Goal: Find specific page/section: Locate a particular part of the current website

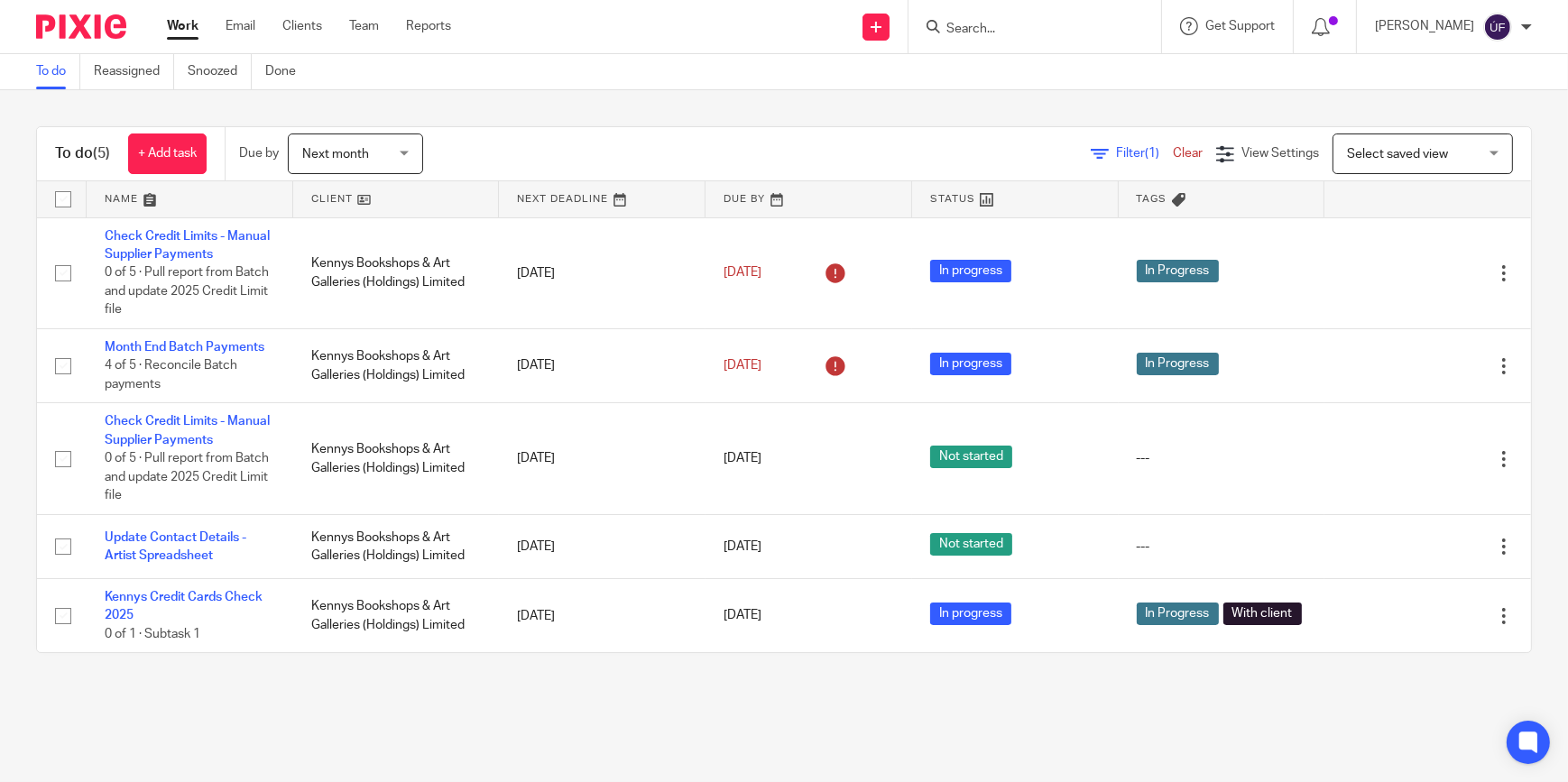
click at [1019, 23] on input "Search" at bounding box center [1025, 29] width 163 height 16
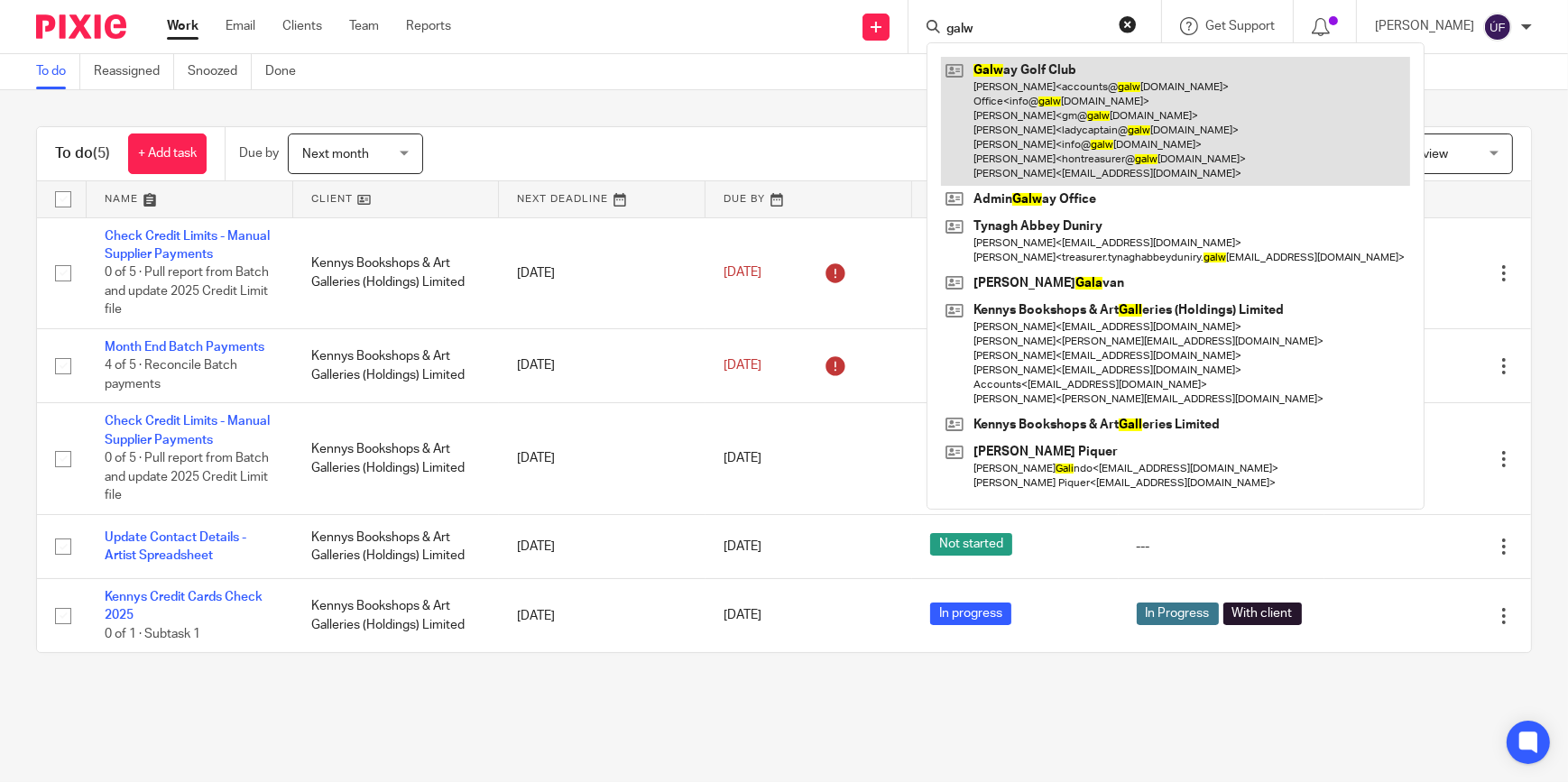
type input "galw"
click at [1028, 64] on link at bounding box center [1174, 121] width 469 height 129
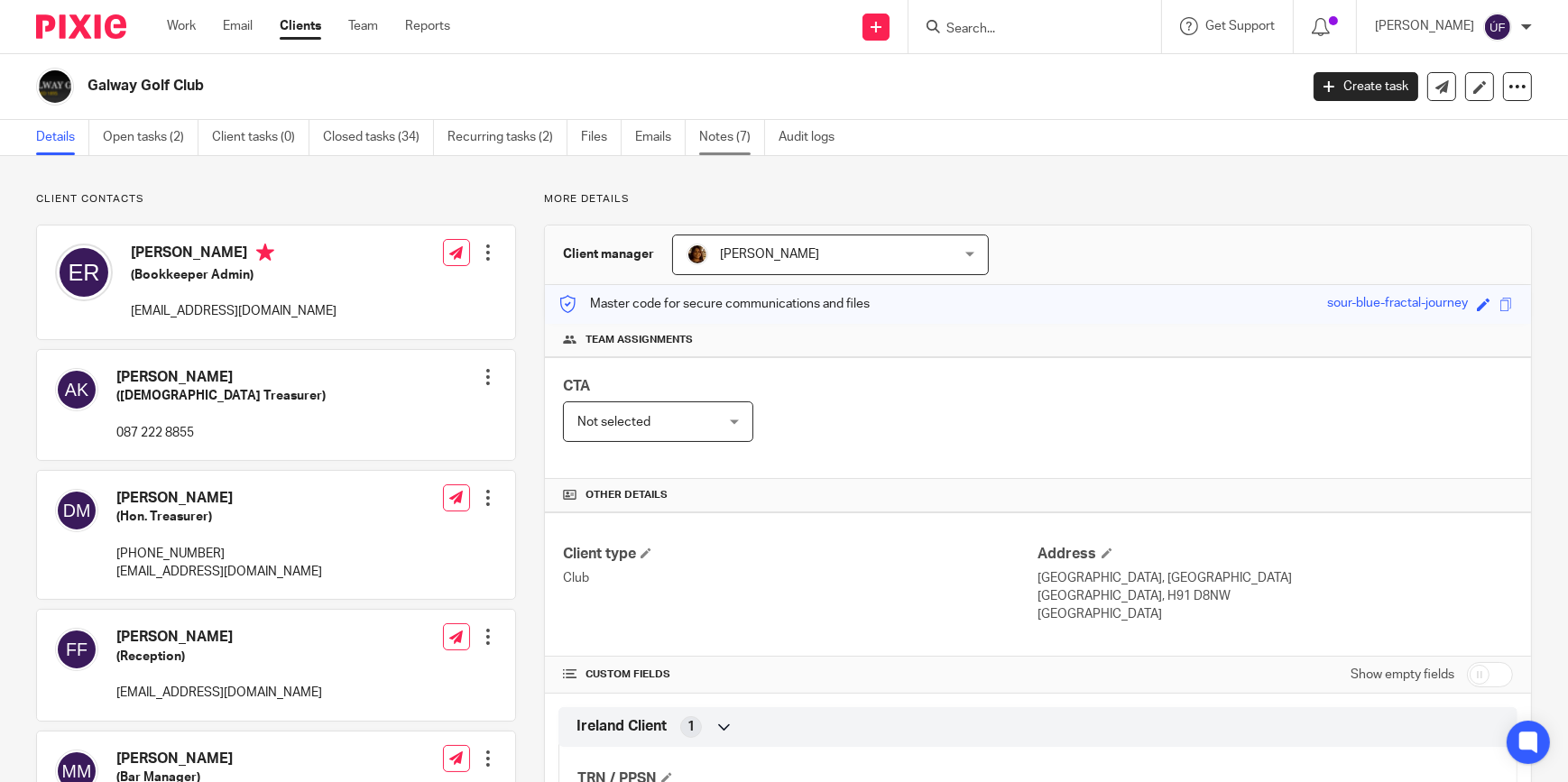
click at [714, 136] on link "Notes (7)" at bounding box center [732, 138] width 65 height 36
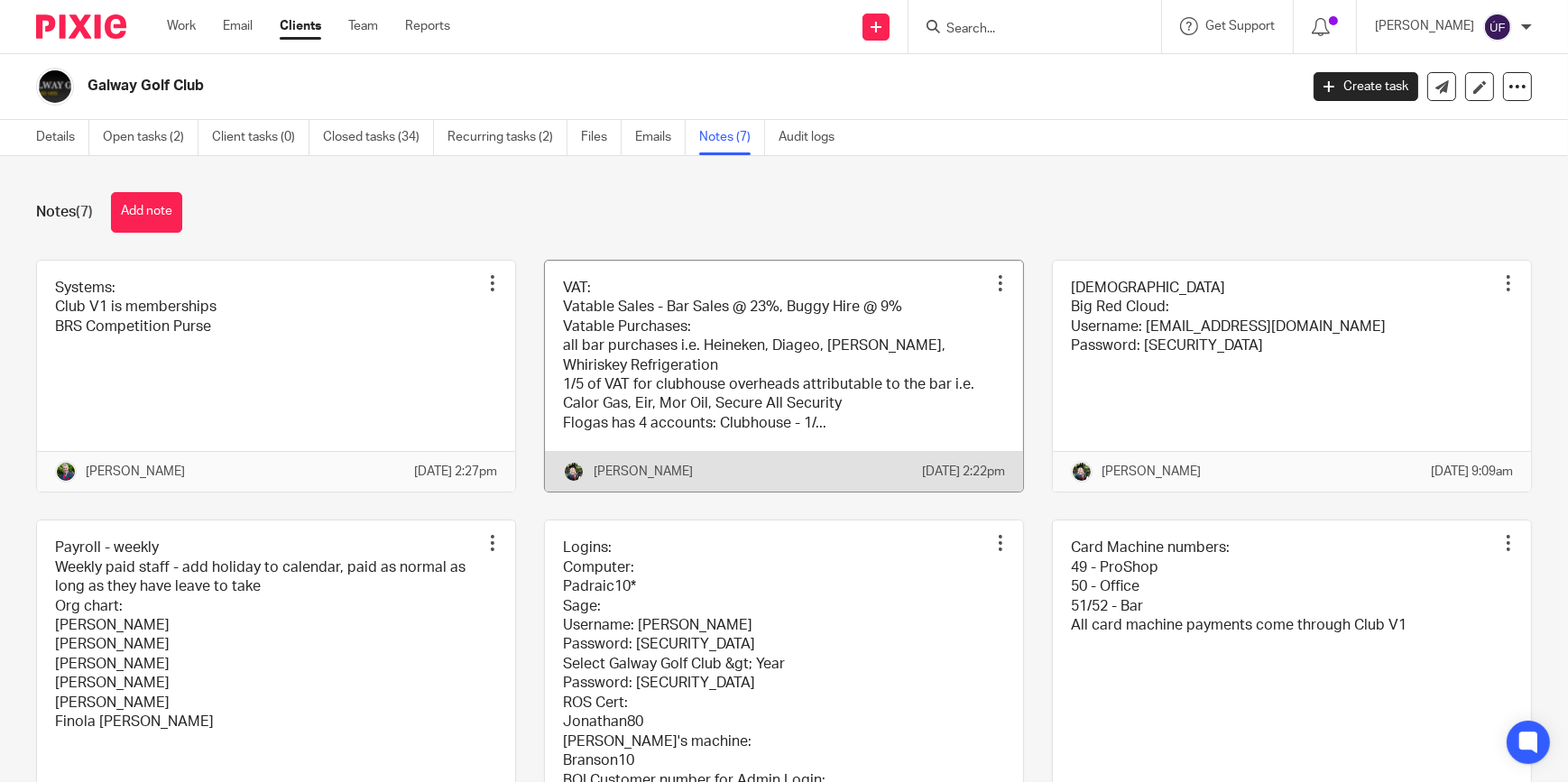
click at [722, 405] on link at bounding box center [784, 377] width 478 height 232
